Goal: Transaction & Acquisition: Book appointment/travel/reservation

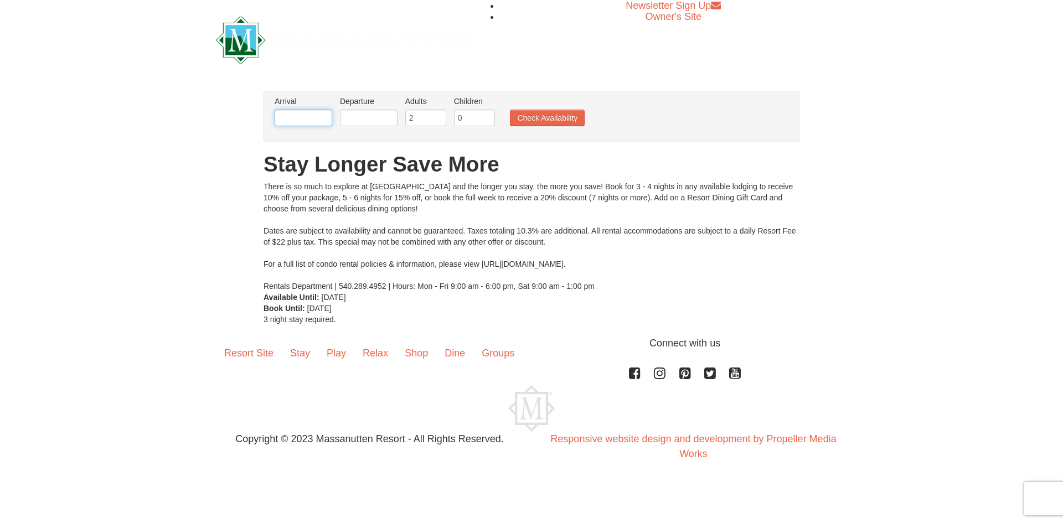
click at [315, 118] on input "text" at bounding box center [304, 118] width 58 height 17
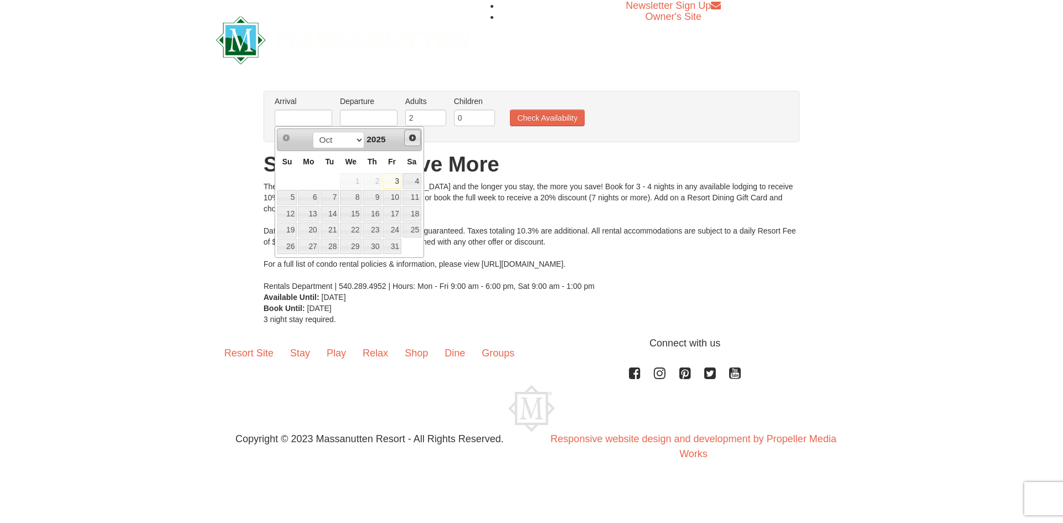
click at [414, 135] on span "Next" at bounding box center [412, 137] width 9 height 9
click at [286, 136] on span "Prev" at bounding box center [286, 137] width 9 height 9
click at [369, 230] on link "25" at bounding box center [372, 231] width 19 height 16
type input "[DATE]"
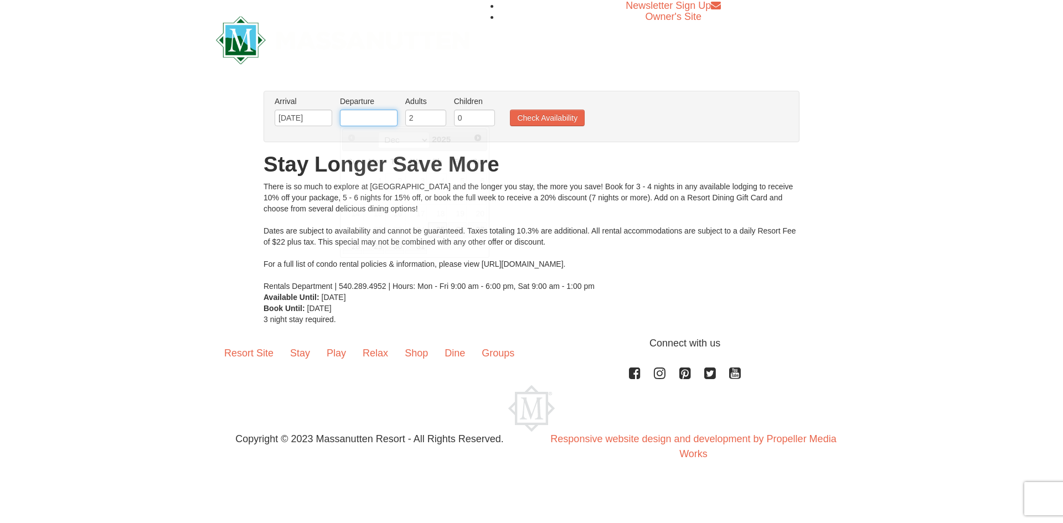
drag, startPoint x: 354, startPoint y: 119, endPoint x: 360, endPoint y: 134, distance: 16.4
click at [354, 119] on input "text" at bounding box center [369, 118] width 58 height 17
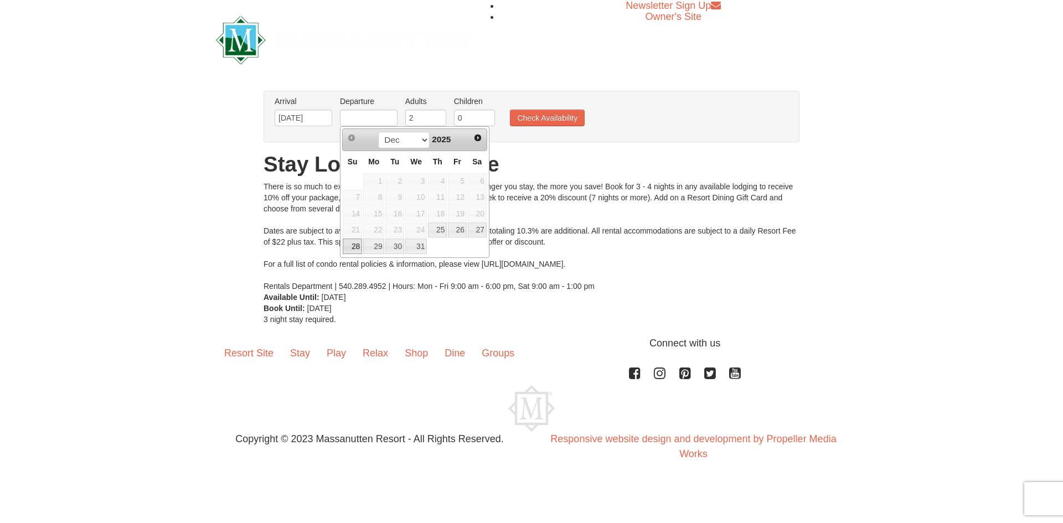
click at [350, 245] on link "28" at bounding box center [352, 247] width 19 height 16
type input "[DATE]"
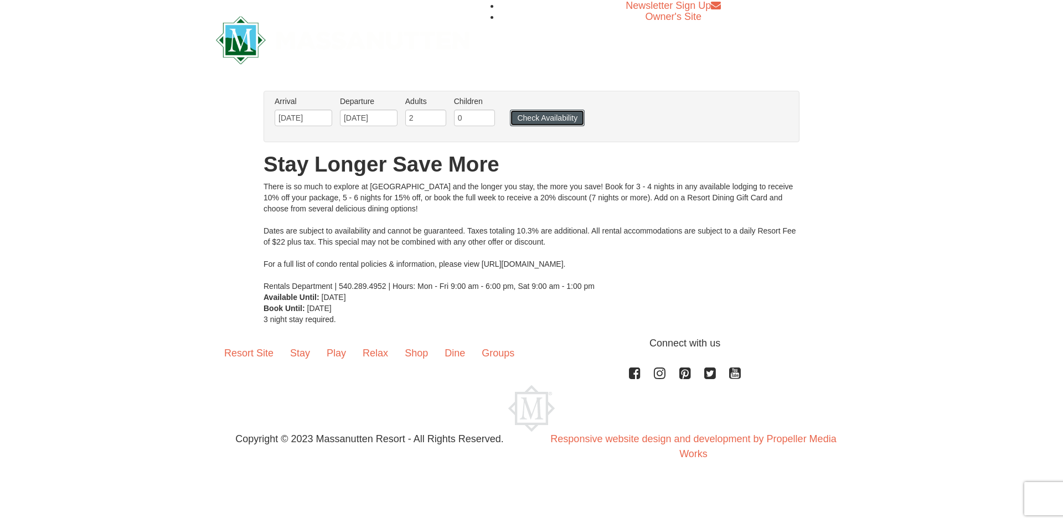
click at [528, 113] on button "Check Availability" at bounding box center [547, 118] width 75 height 17
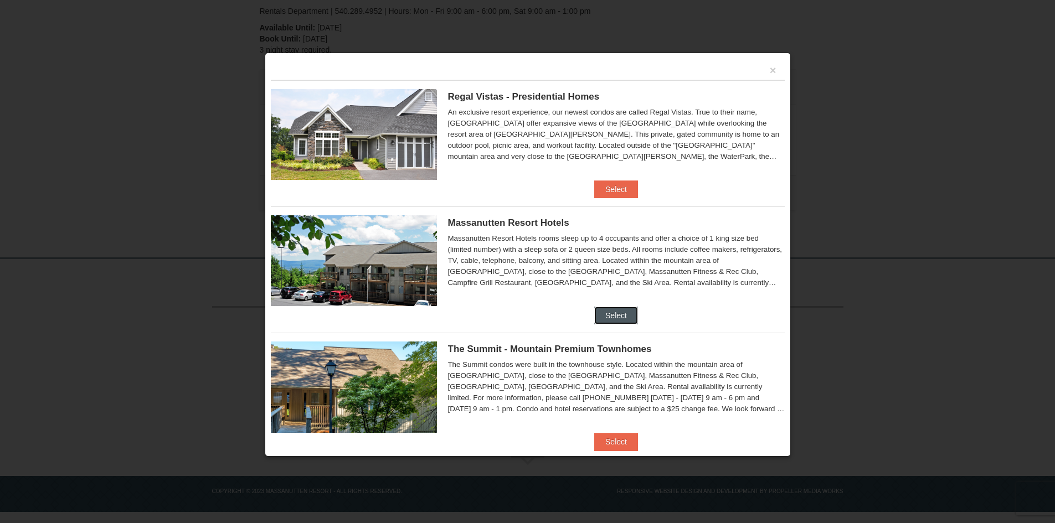
click at [614, 310] on button "Select" at bounding box center [616, 316] width 44 height 18
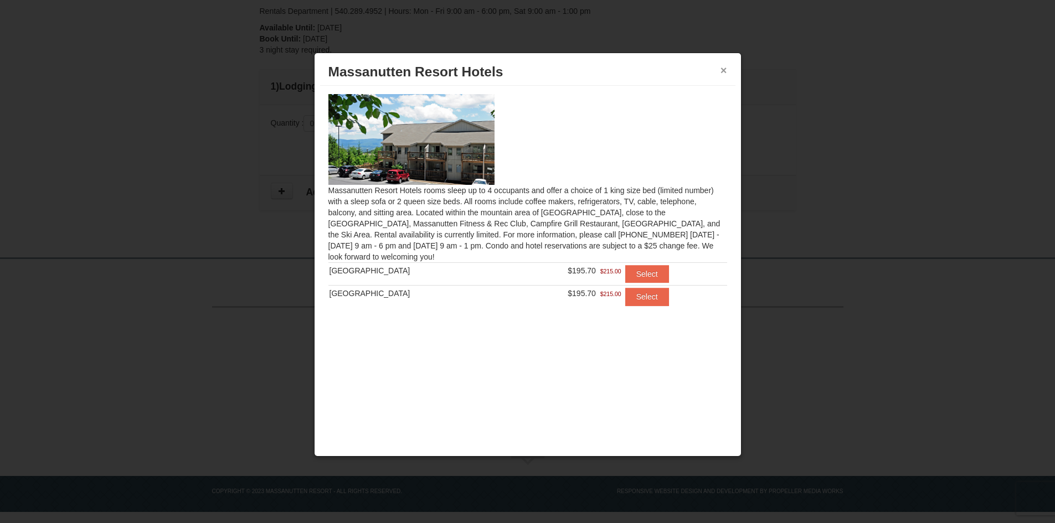
click at [722, 70] on button "×" at bounding box center [723, 70] width 7 height 11
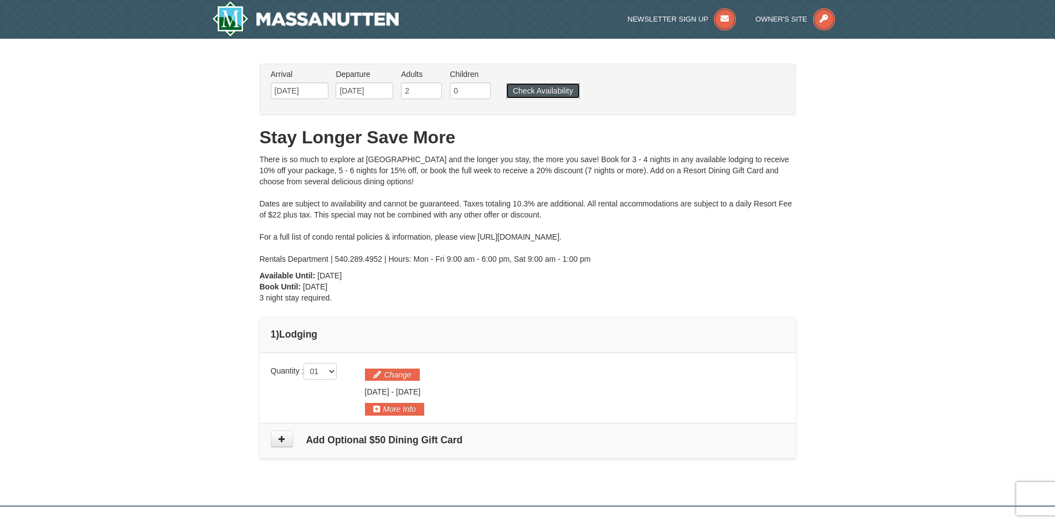
click at [559, 91] on button "Check Availability" at bounding box center [543, 91] width 74 height 16
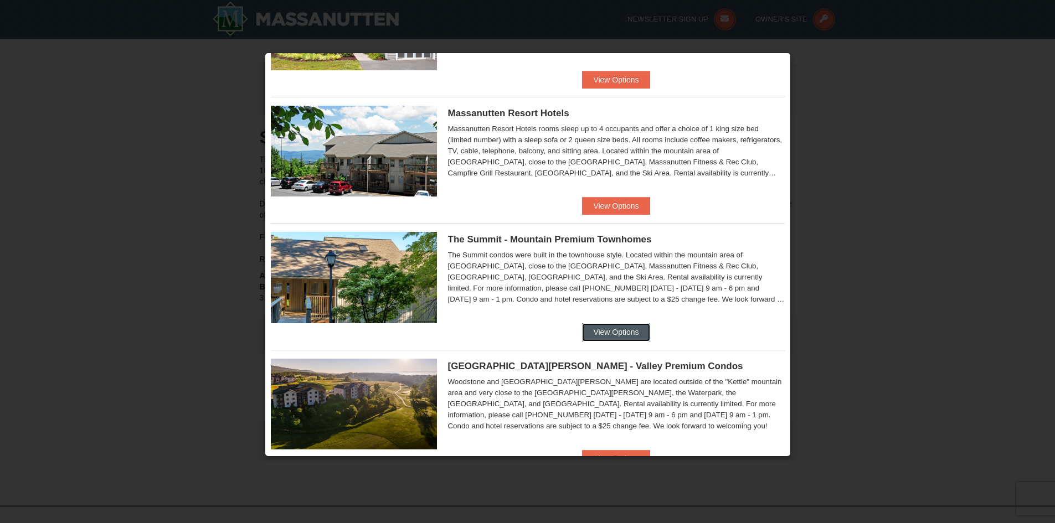
click at [610, 334] on button "View Options" at bounding box center [616, 332] width 68 height 18
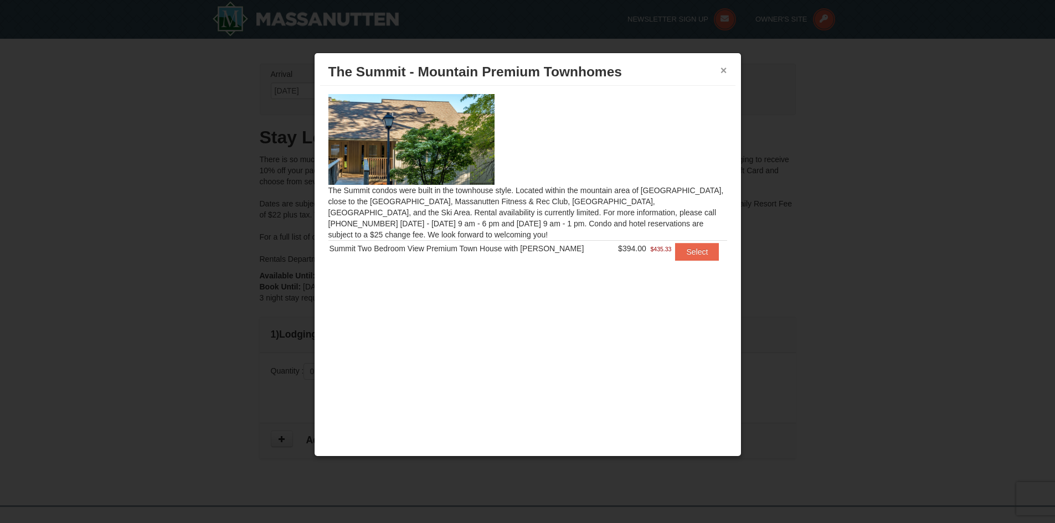
click at [720, 75] on button "×" at bounding box center [723, 70] width 7 height 11
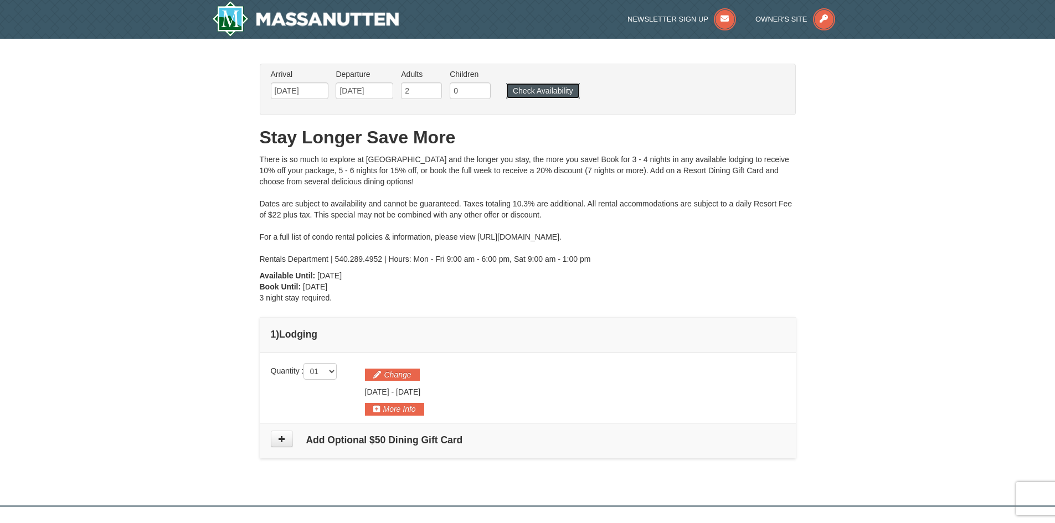
click at [553, 86] on button "Check Availability" at bounding box center [543, 91] width 74 height 16
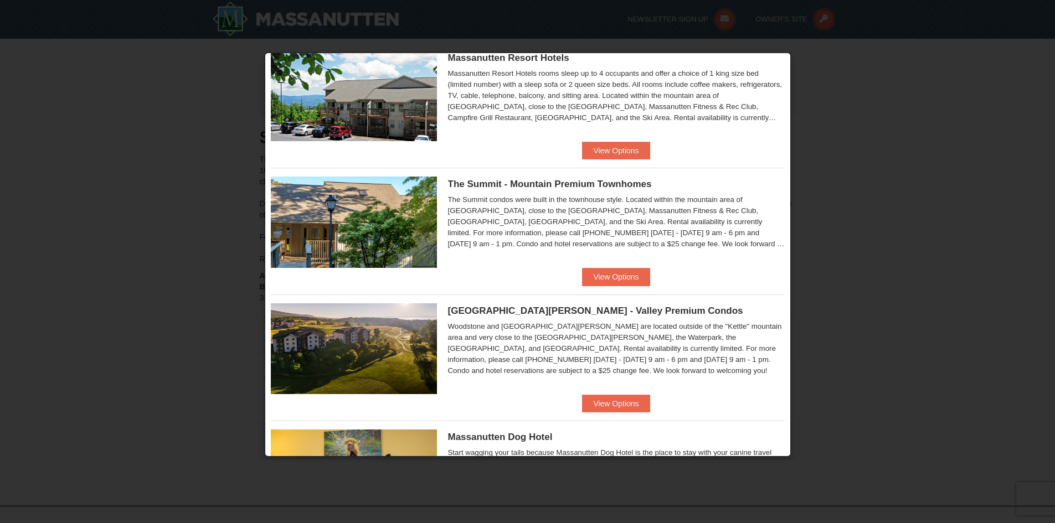
scroll to position [221, 0]
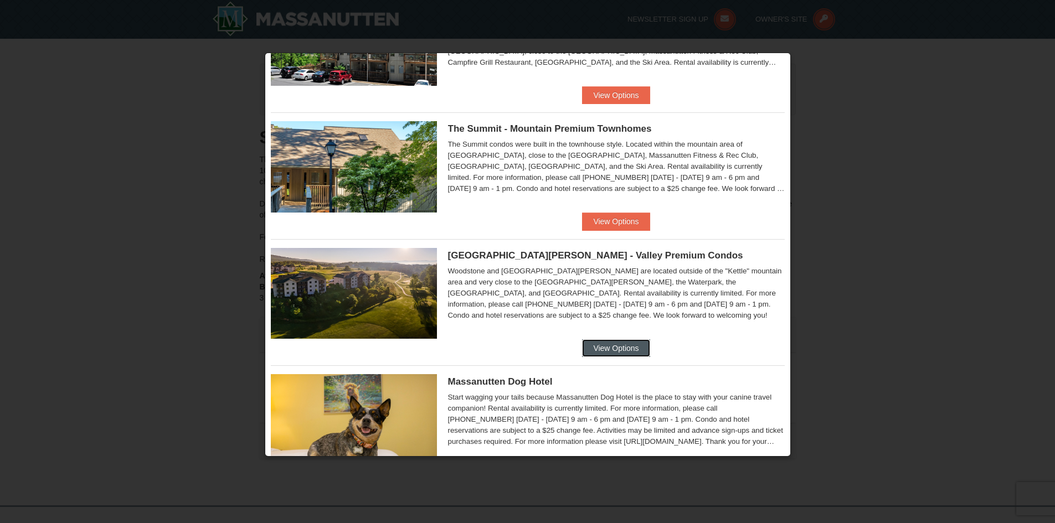
click at [586, 345] on button "View Options" at bounding box center [616, 348] width 68 height 18
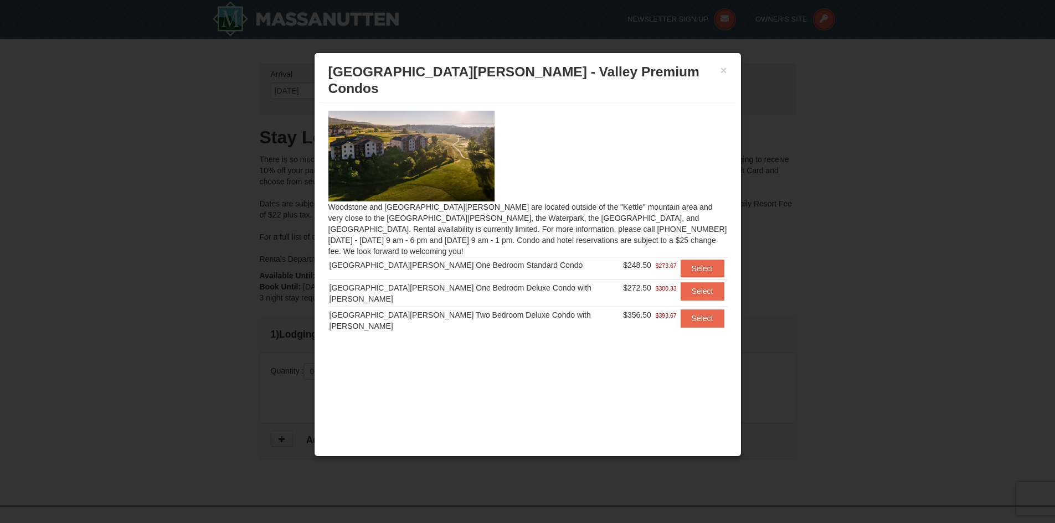
click at [727, 78] on div "× Woodstone Meadows - Valley Premium Condos" at bounding box center [527, 81] width 415 height 44
click at [728, 69] on div "× Woodstone Meadows - Valley Premium Condos" at bounding box center [527, 81] width 415 height 44
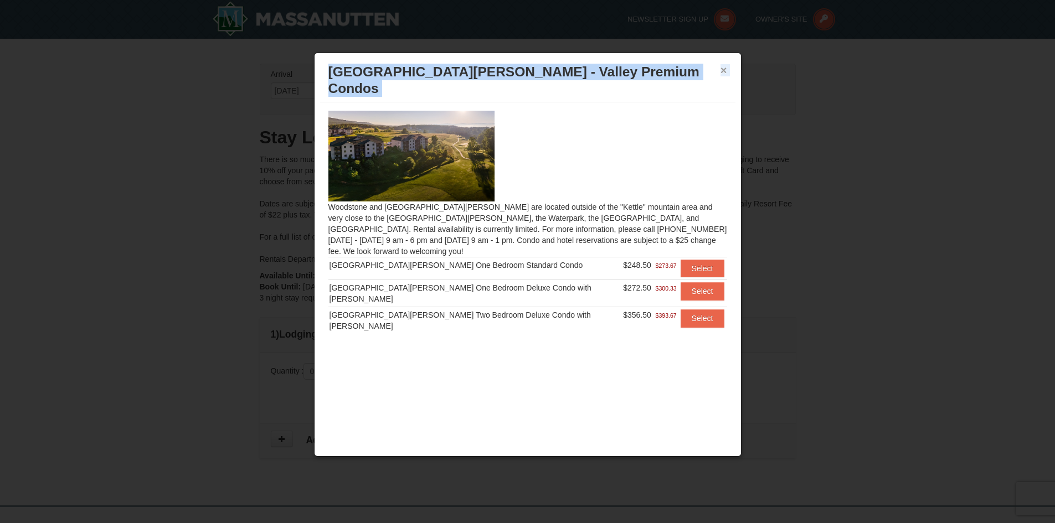
drag, startPoint x: 728, startPoint y: 69, endPoint x: 720, endPoint y: 69, distance: 8.3
click at [720, 69] on div "× Woodstone Meadows - Valley Premium Condos" at bounding box center [527, 81] width 415 height 44
click at [720, 69] on button "×" at bounding box center [723, 70] width 7 height 11
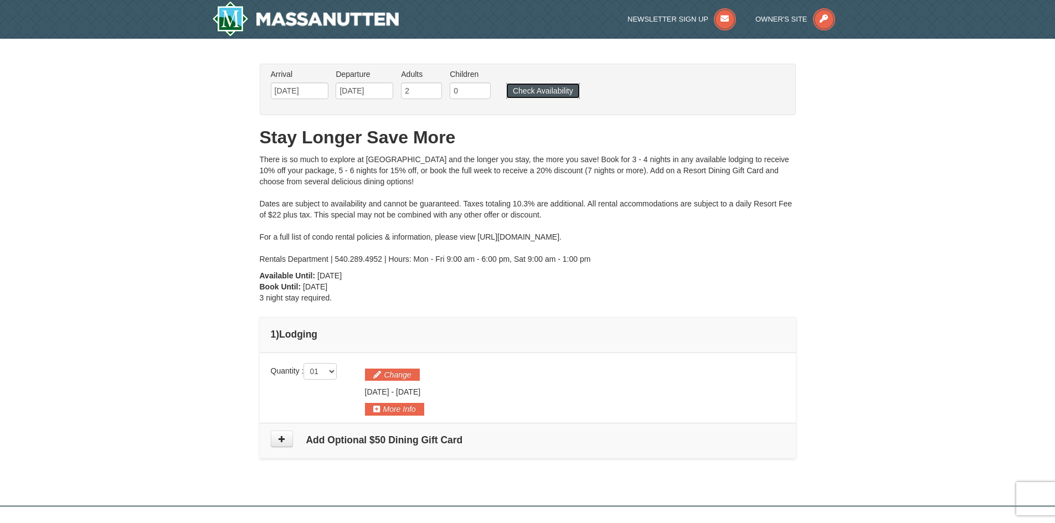
click at [523, 89] on button "Check Availability" at bounding box center [543, 91] width 74 height 16
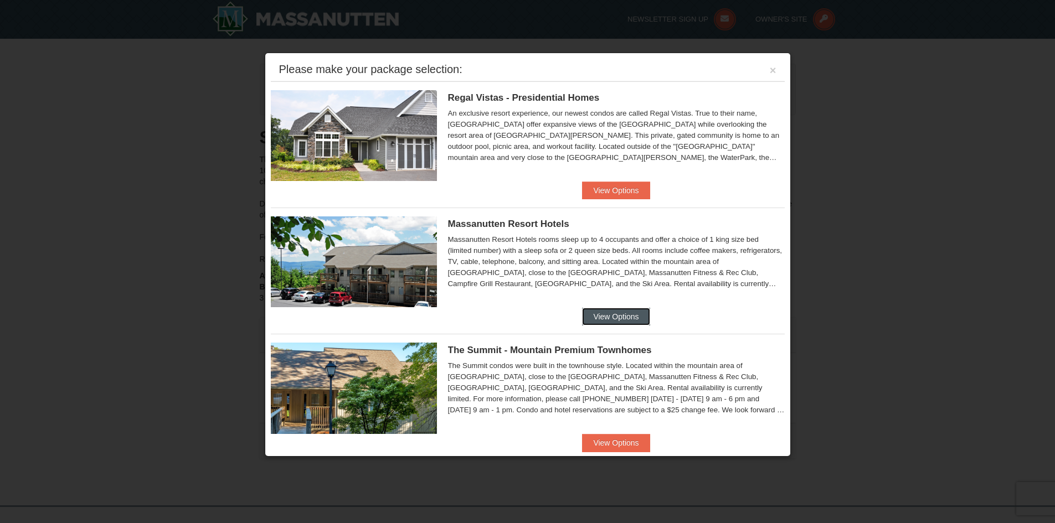
click at [606, 313] on button "View Options" at bounding box center [616, 317] width 68 height 18
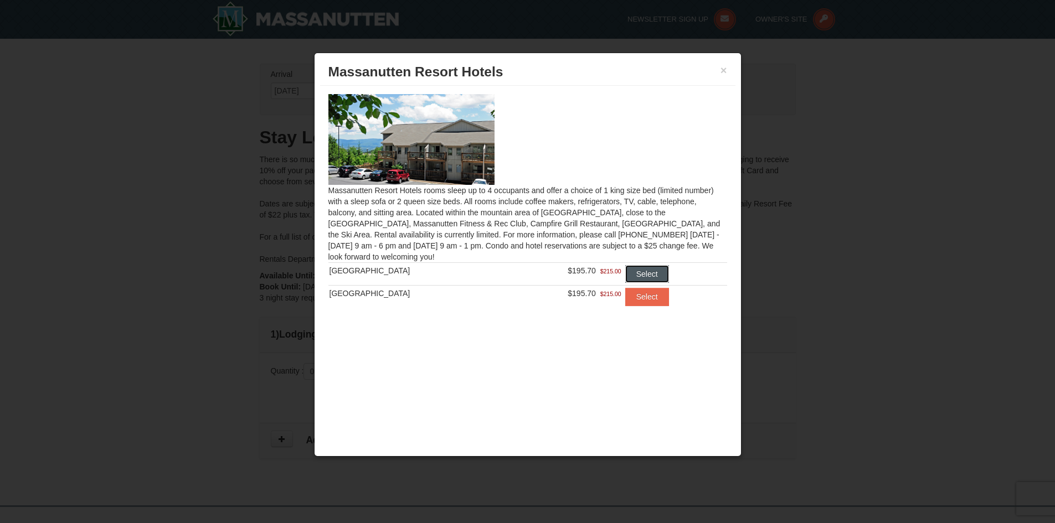
click at [627, 276] on button "Select" at bounding box center [647, 274] width 44 height 18
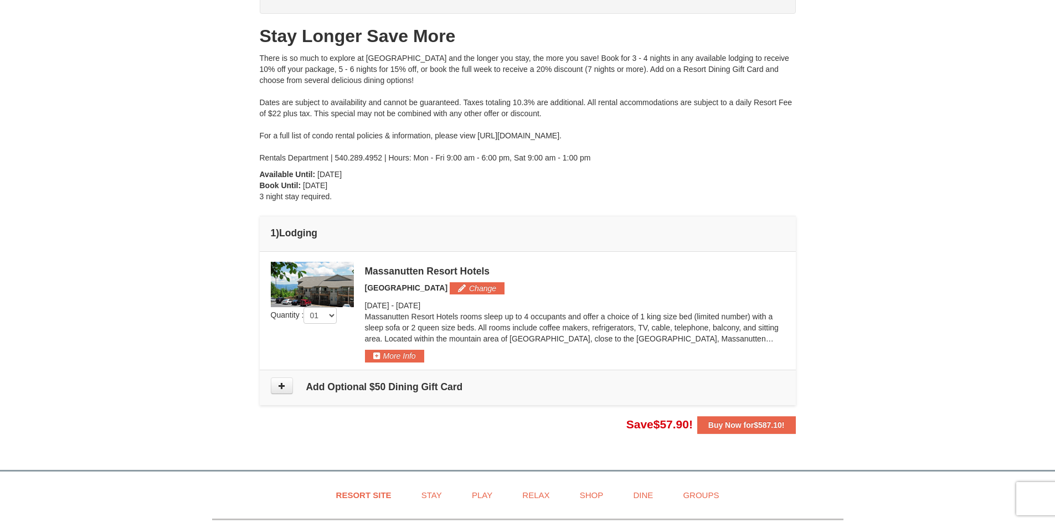
scroll to position [111, 0]
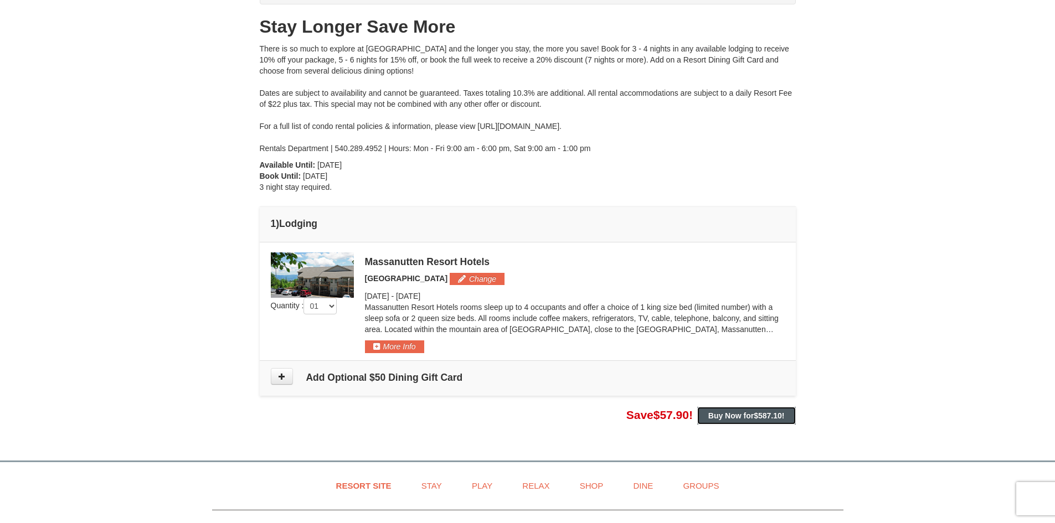
click at [731, 411] on strong "Buy Now for $587.10 !" at bounding box center [746, 415] width 76 height 9
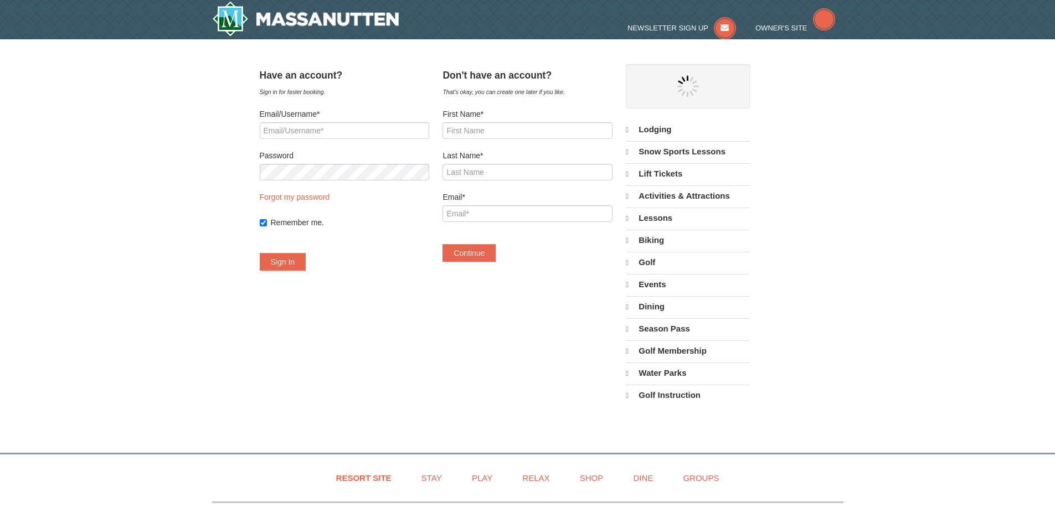
select select "10"
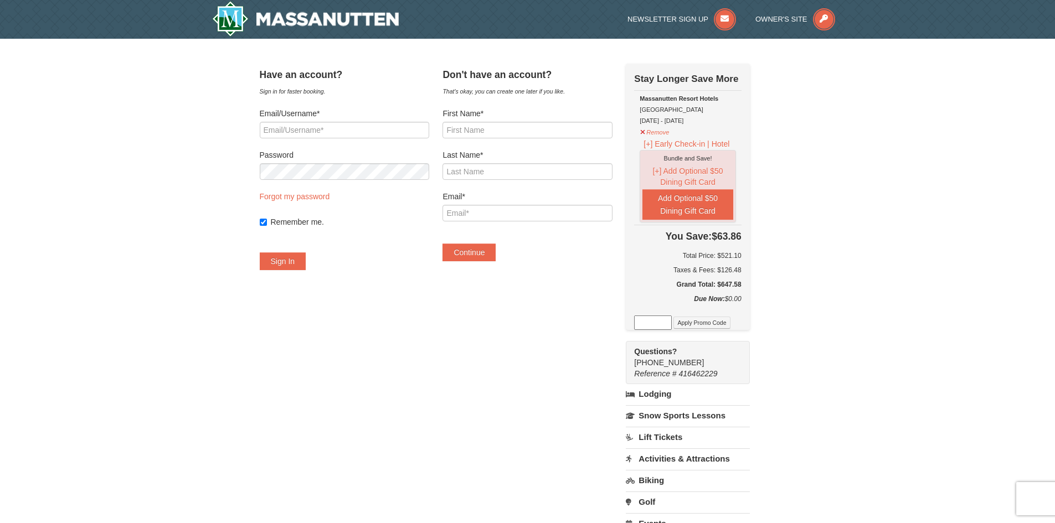
click at [276, 215] on div "Remember me." at bounding box center [344, 217] width 169 height 28
click at [270, 25] on img at bounding box center [305, 18] width 187 height 35
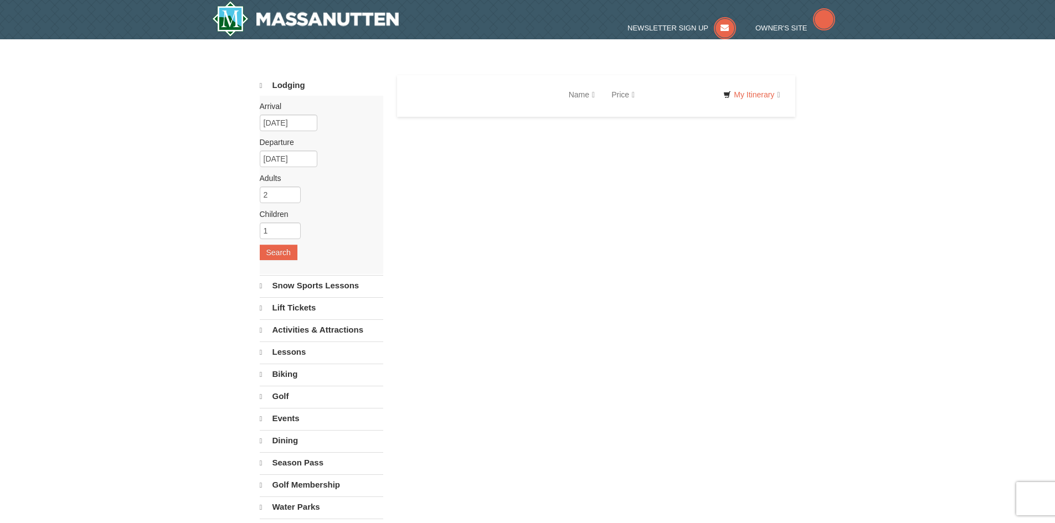
select select "10"
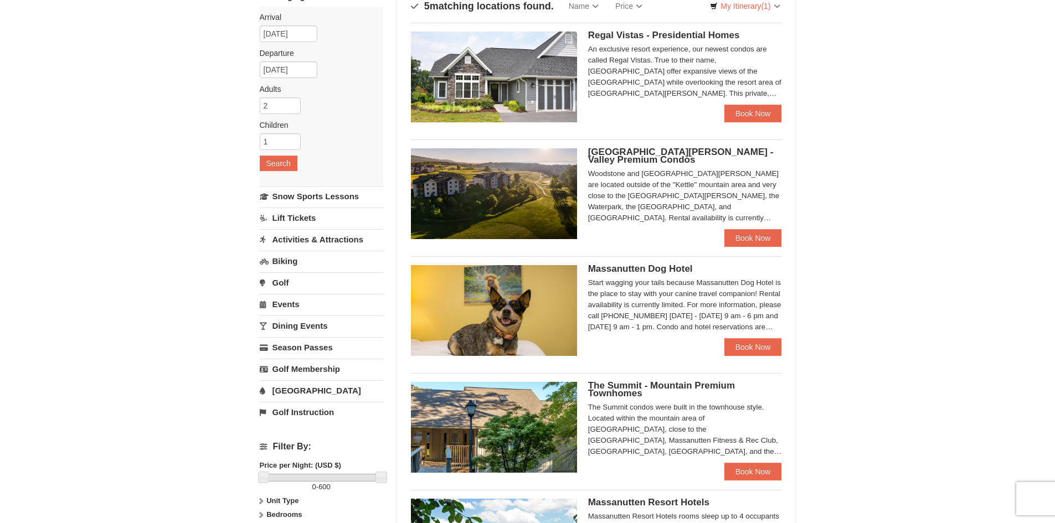
scroll to position [55, 0]
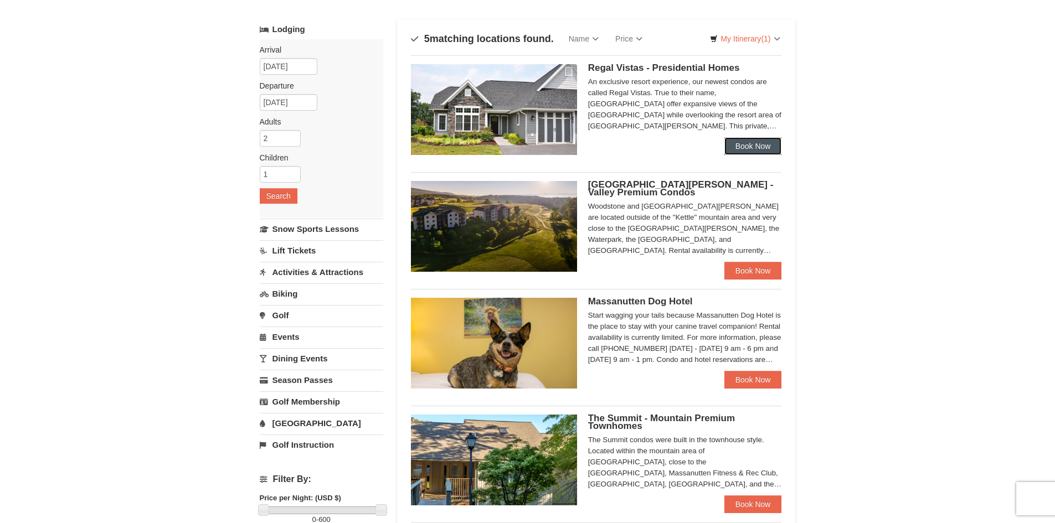
click at [740, 148] on link "Book Now" at bounding box center [753, 146] width 58 height 18
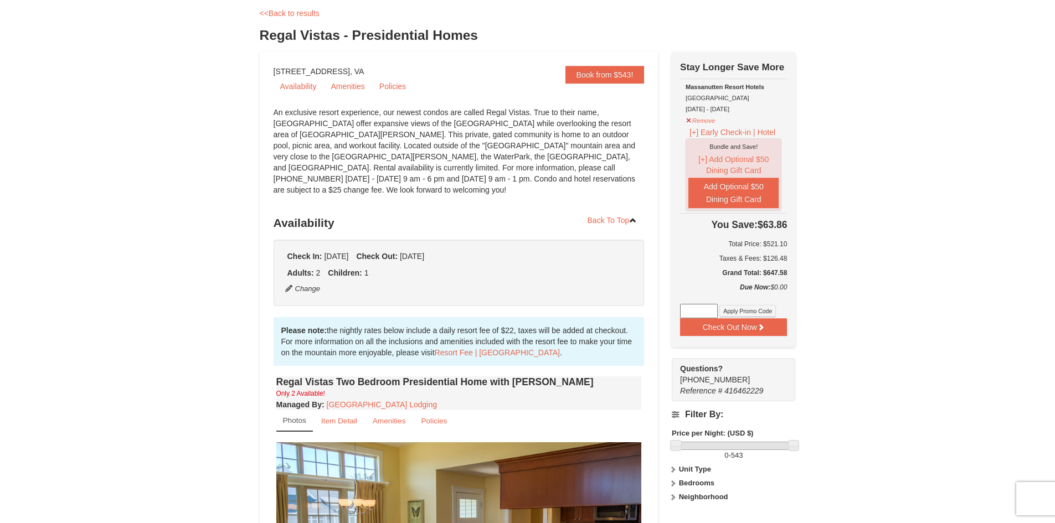
scroll to position [55, 0]
click at [573, 79] on link "Book from $543!" at bounding box center [604, 75] width 79 height 18
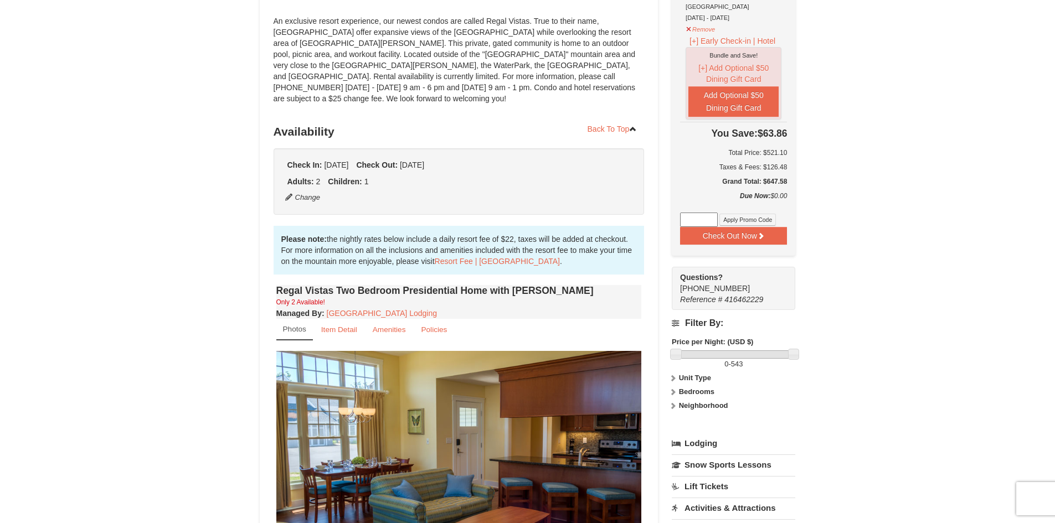
scroll to position [146, 0]
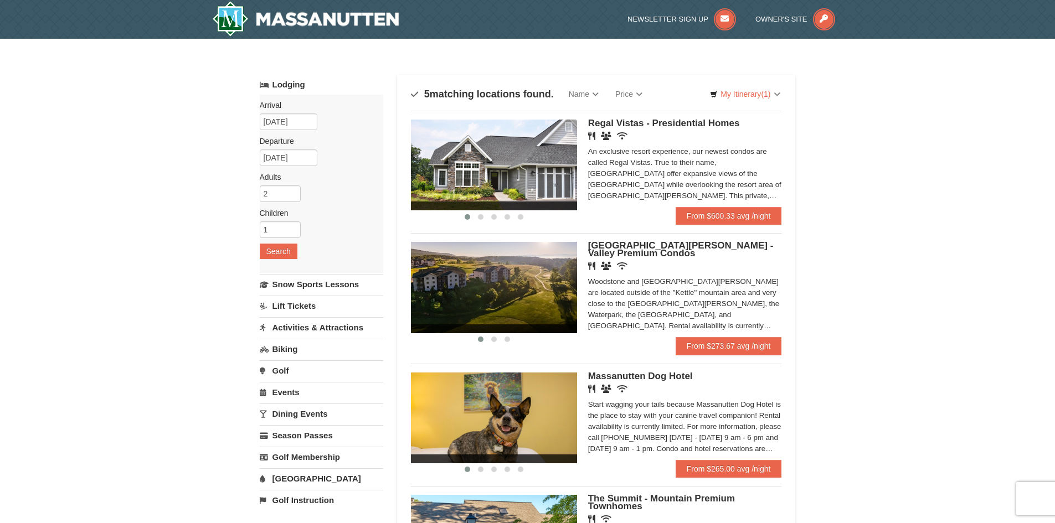
click at [304, 324] on link "Activities & Attractions" at bounding box center [321, 327] width 123 height 20
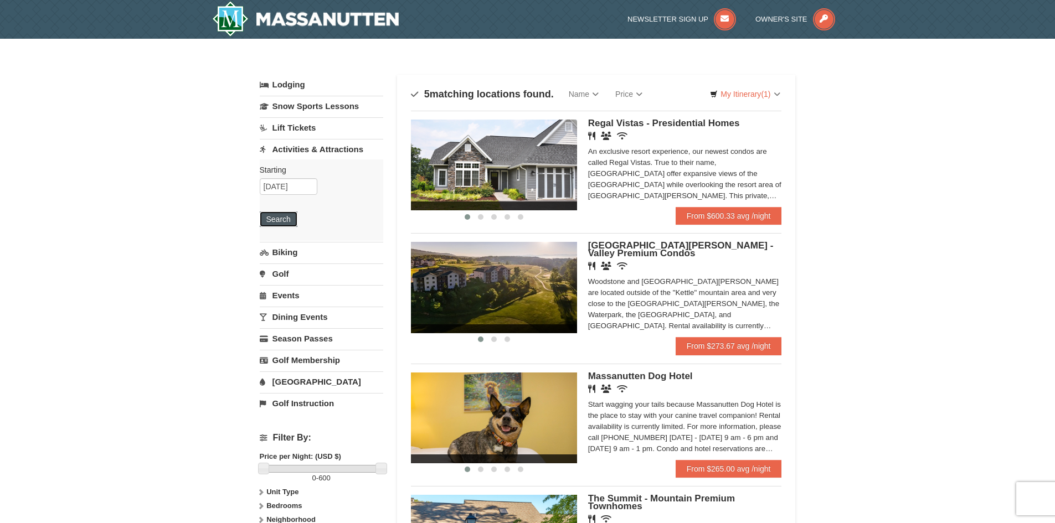
click at [282, 221] on button "Search" at bounding box center [279, 219] width 38 height 16
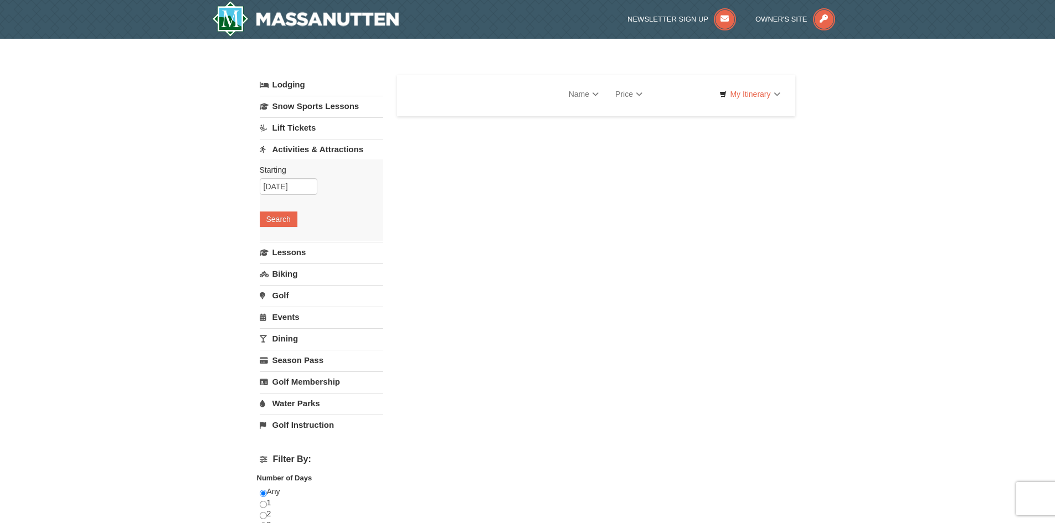
select select "10"
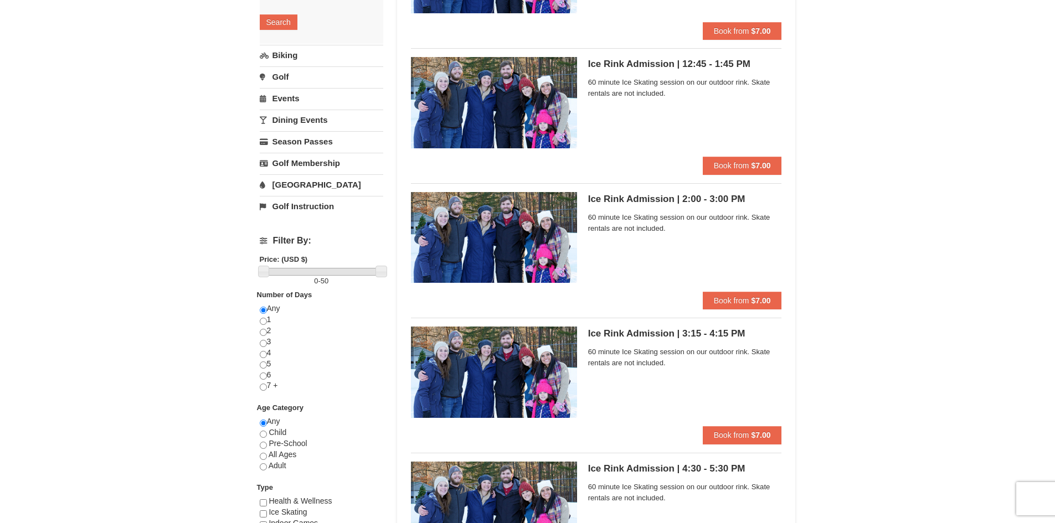
scroll to position [166, 0]
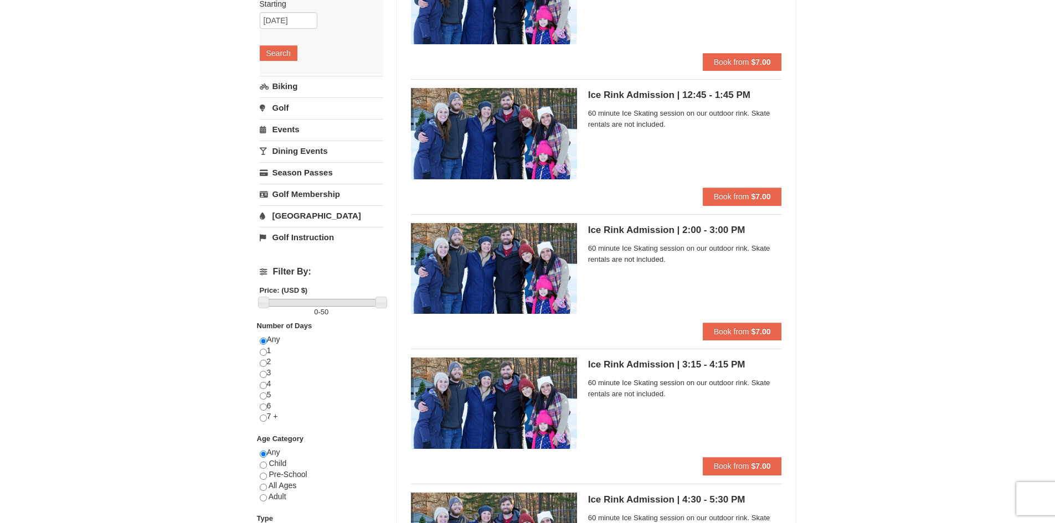
click at [306, 217] on link "[GEOGRAPHIC_DATA]" at bounding box center [321, 215] width 123 height 20
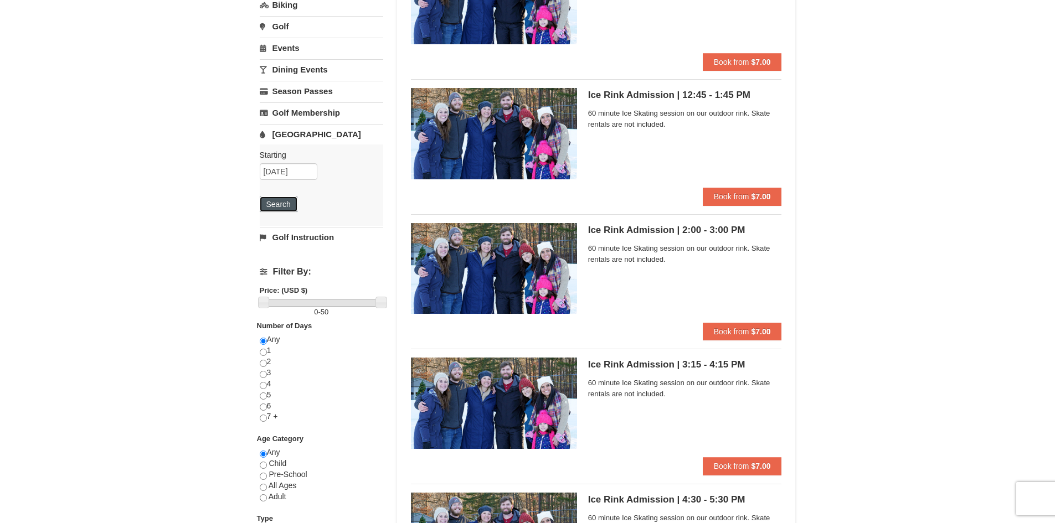
click at [278, 210] on button "Search" at bounding box center [279, 205] width 38 height 16
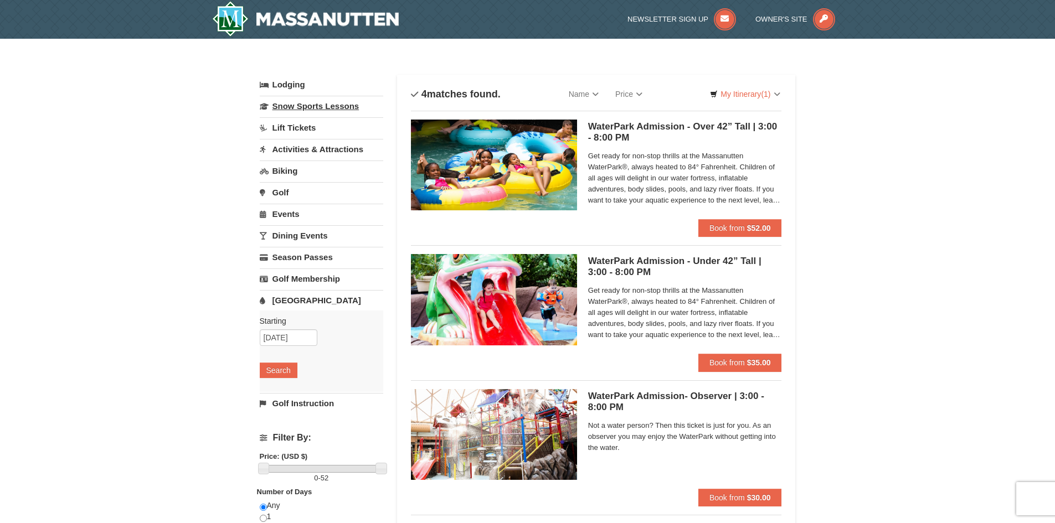
click at [307, 113] on link "Snow Sports Lessons" at bounding box center [321, 106] width 123 height 20
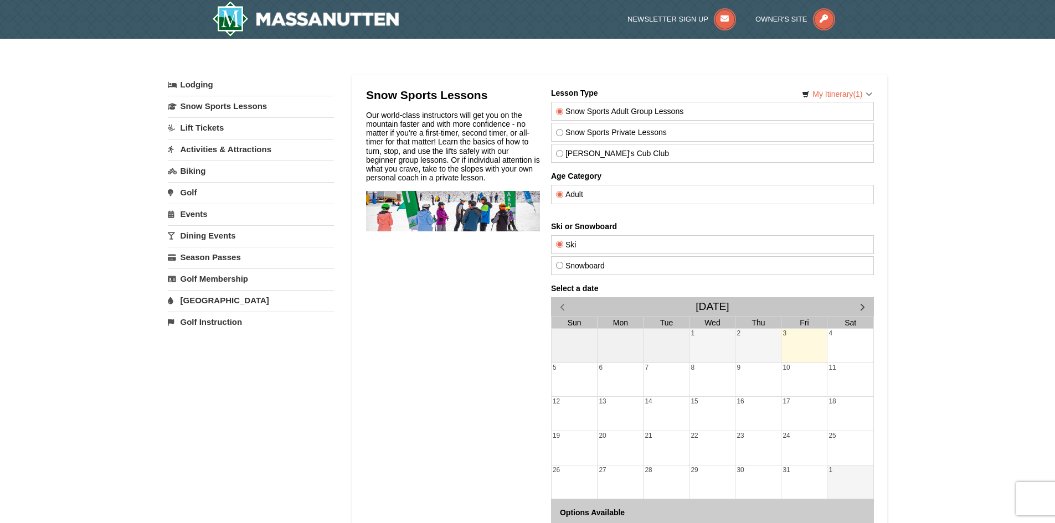
click at [559, 268] on input "Snowboard" at bounding box center [558, 265] width 7 height 7
radio input "true"
click at [559, 249] on label "Ski" at bounding box center [711, 244] width 313 height 9
click at [559, 248] on input "Ski" at bounding box center [558, 244] width 7 height 7
radio input "true"
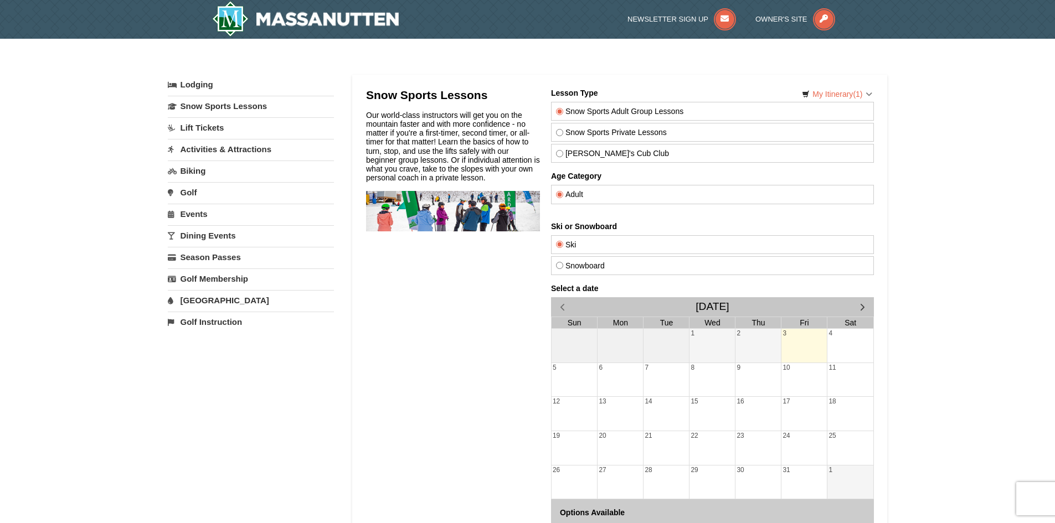
click at [224, 133] on link "Lift Tickets" at bounding box center [251, 127] width 166 height 20
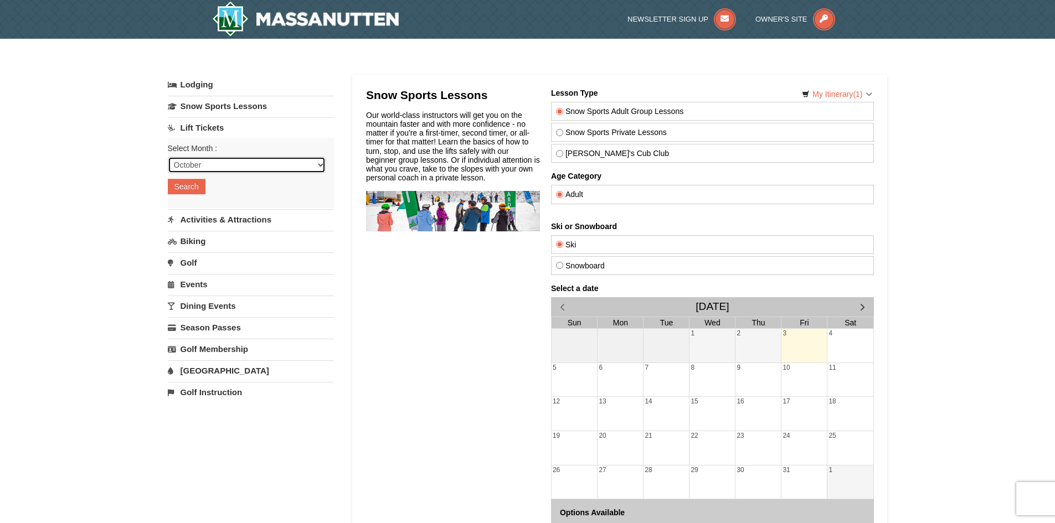
click at [233, 168] on select "October November December January February March April May June July August Sep…" at bounding box center [247, 165] width 158 height 17
select select "12"
click at [168, 157] on select "October November December January February March April May June July August Sep…" at bounding box center [247, 165] width 158 height 17
click at [187, 188] on button "Search" at bounding box center [187, 187] width 38 height 16
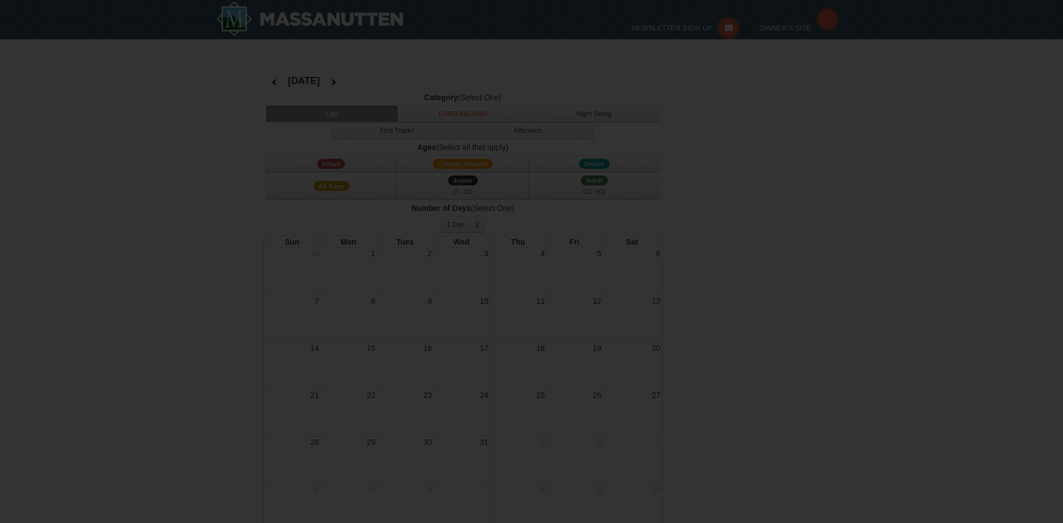
select select "12"
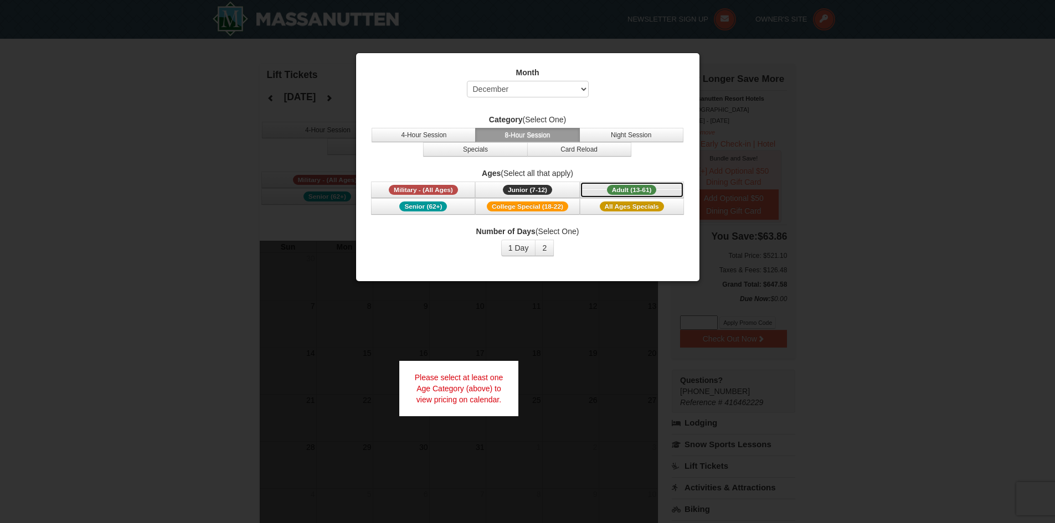
click at [650, 192] on span "Adult (13-61)" at bounding box center [632, 190] width 50 height 10
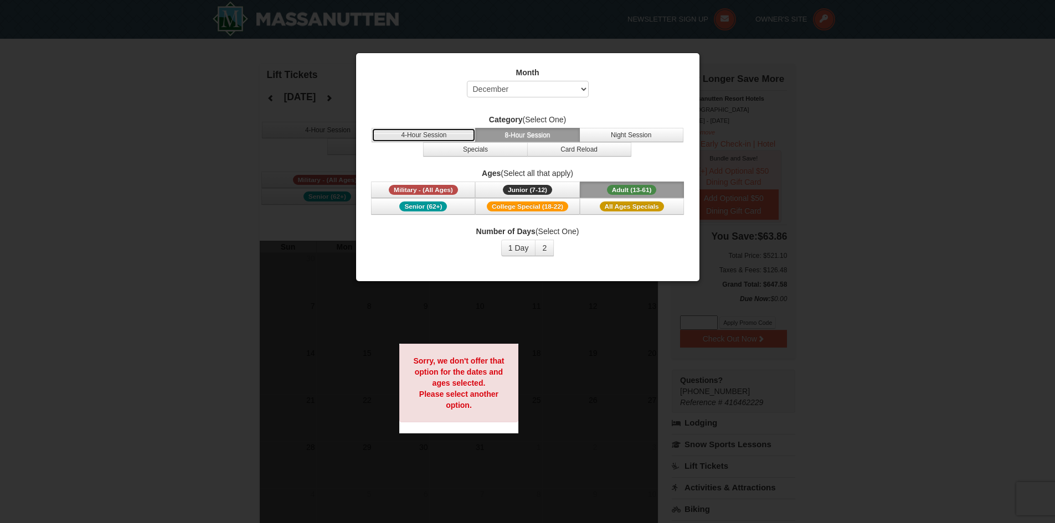
click at [457, 137] on button "4-Hour Session" at bounding box center [423, 135] width 104 height 14
click at [950, 133] on div at bounding box center [527, 261] width 1055 height 523
